Goal: Find specific page/section: Find specific page/section

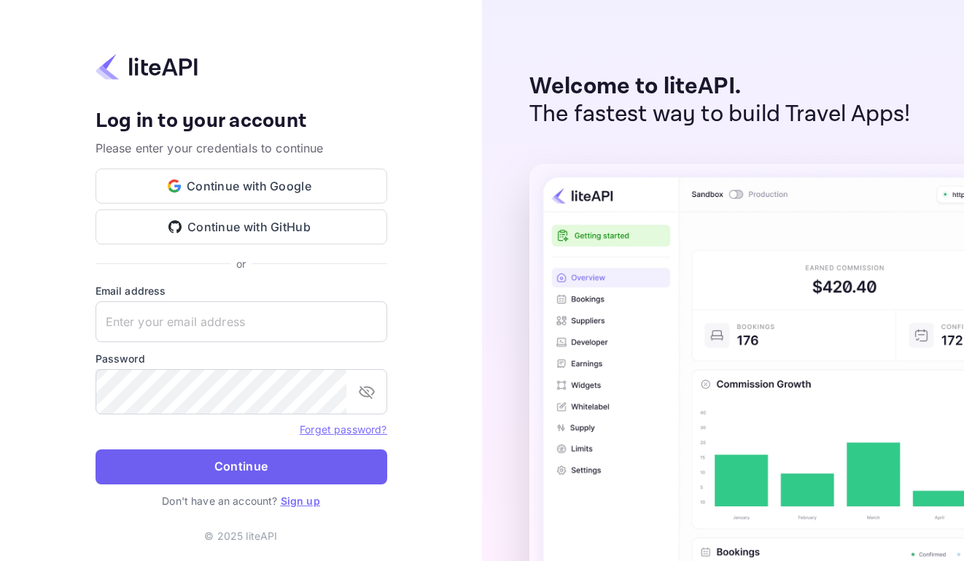
type input "[EMAIL_ADDRESS][DOMAIN_NAME]"
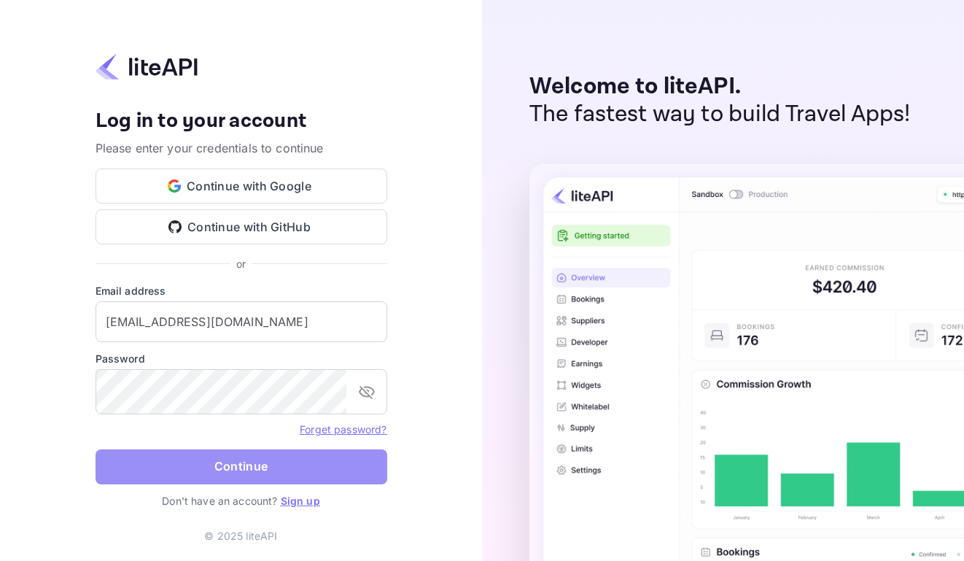
click at [313, 472] on button "Continue" at bounding box center [241, 466] width 292 height 35
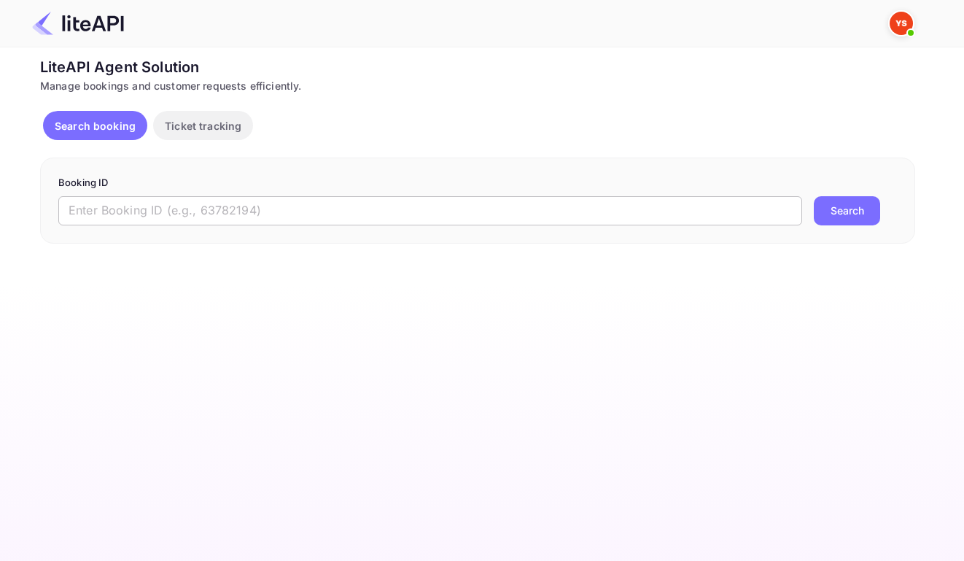
click at [407, 208] on input "text" at bounding box center [430, 210] width 744 height 29
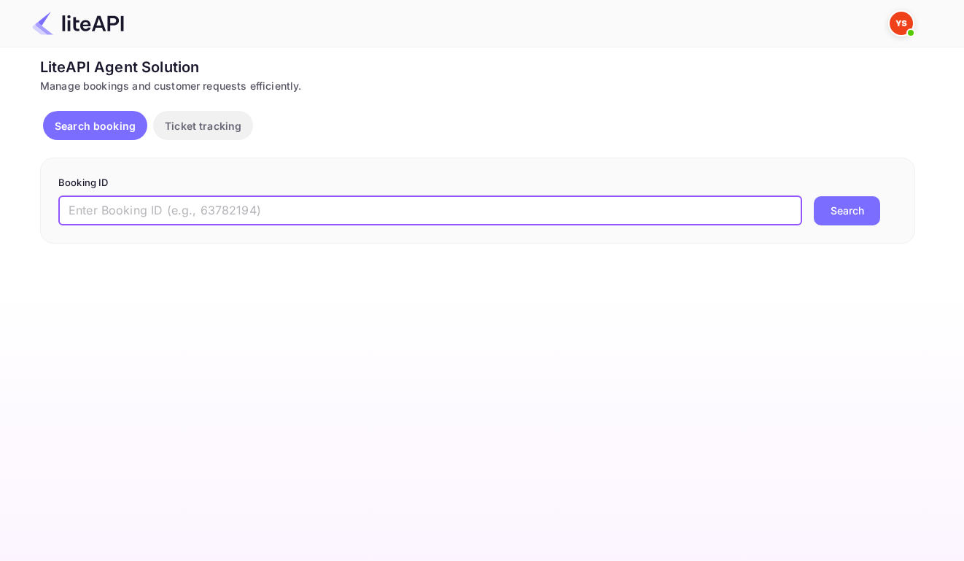
paste input "7303456"
type input "7303456"
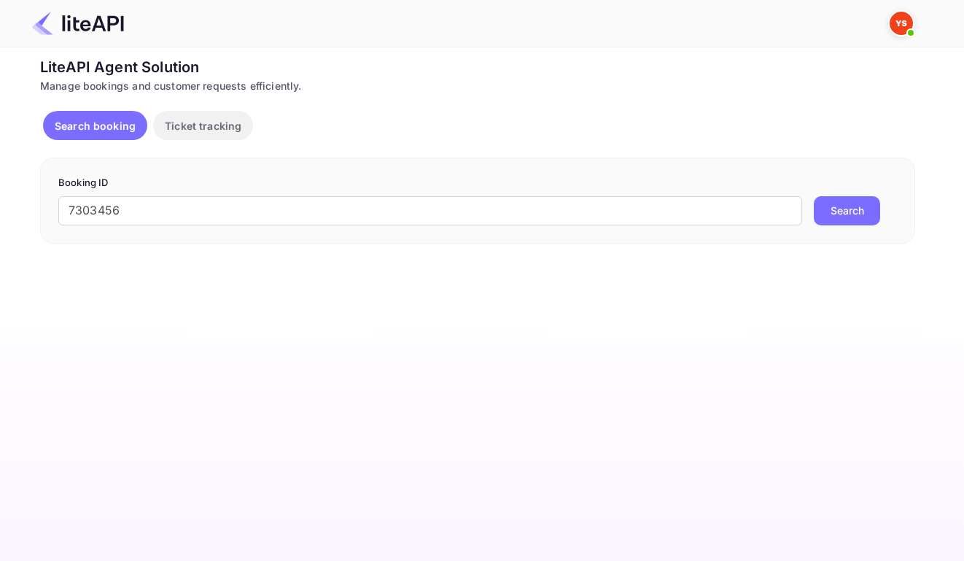
click at [849, 219] on button "Search" at bounding box center [847, 210] width 66 height 29
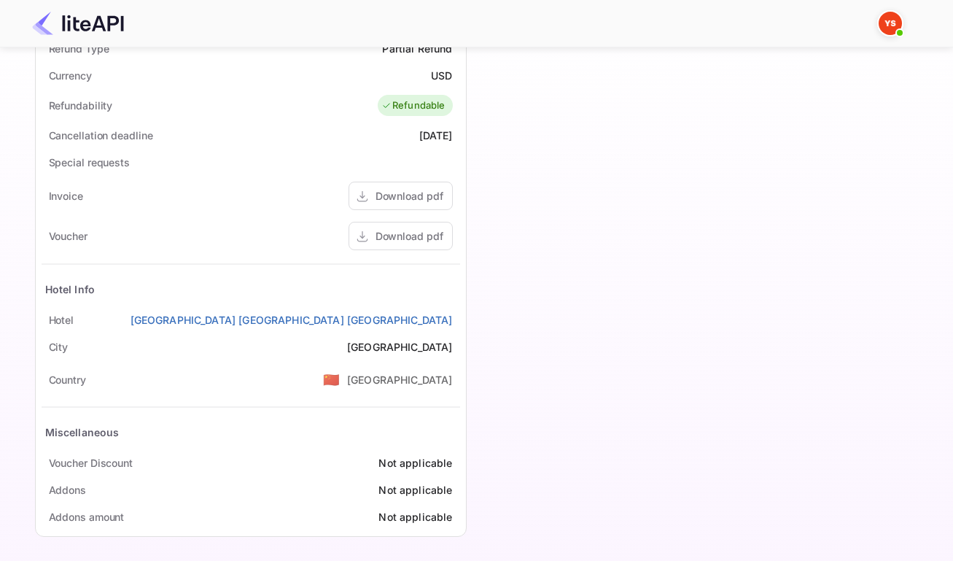
scroll to position [598, 0]
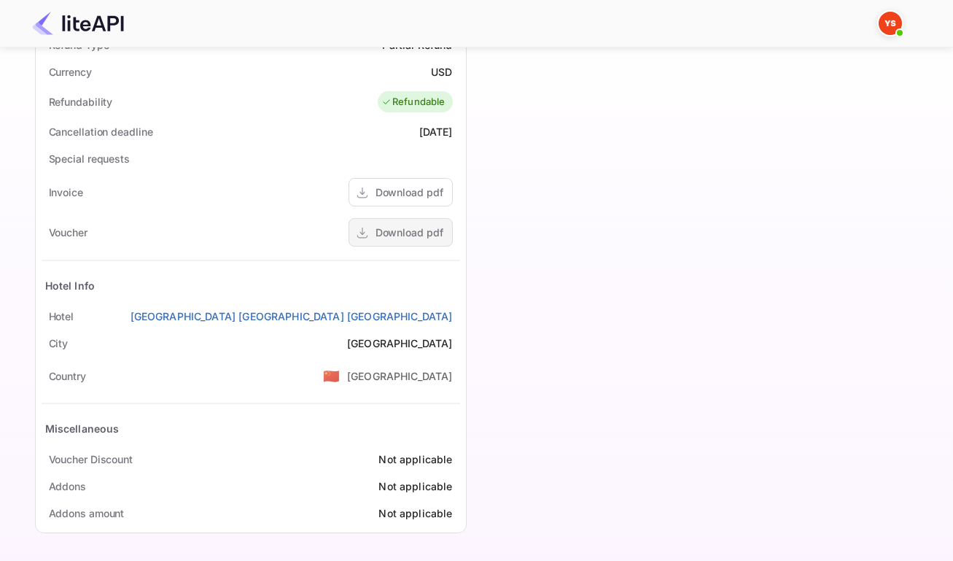
click at [375, 230] on div "Download pdf" at bounding box center [409, 232] width 68 height 15
